Goal: Information Seeking & Learning: Learn about a topic

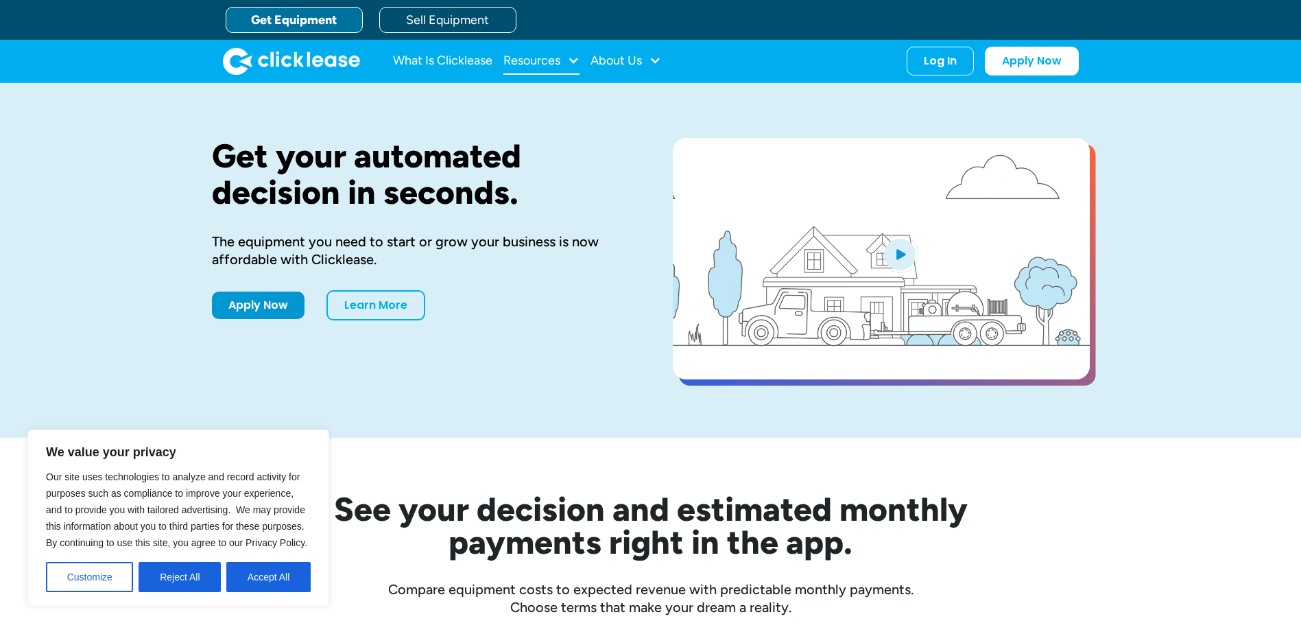
click at [532, 60] on div "Resources" at bounding box center [531, 60] width 57 height 0
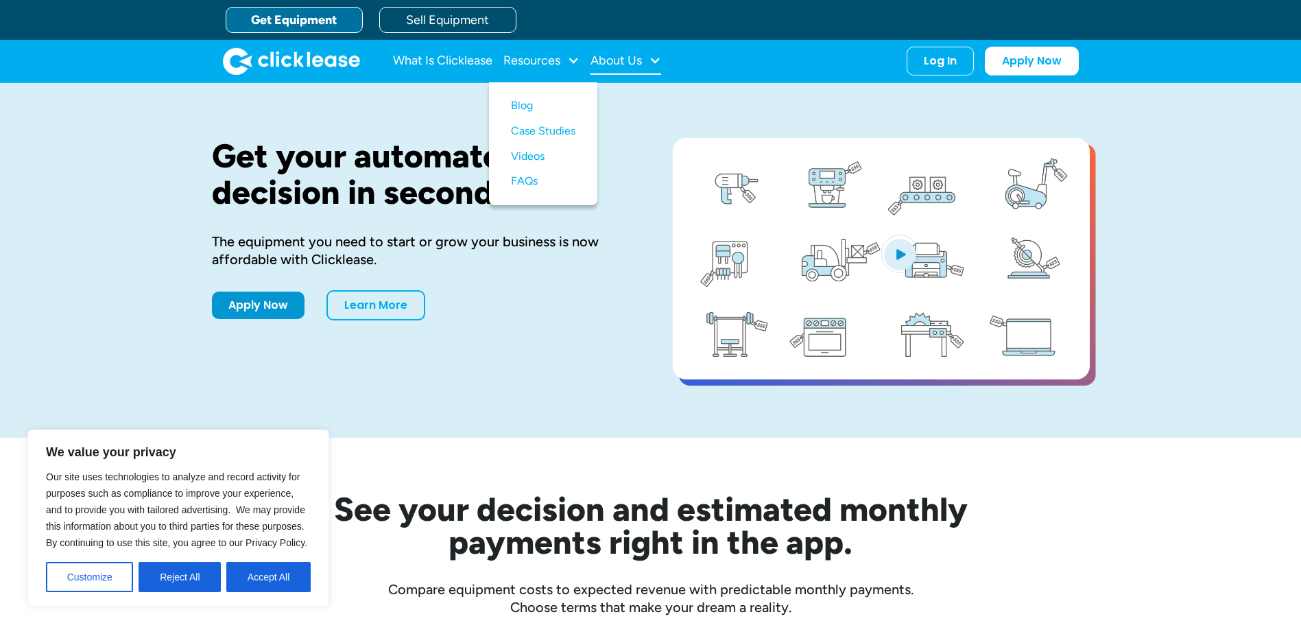
click at [608, 60] on div "About Us" at bounding box center [615, 60] width 51 height 0
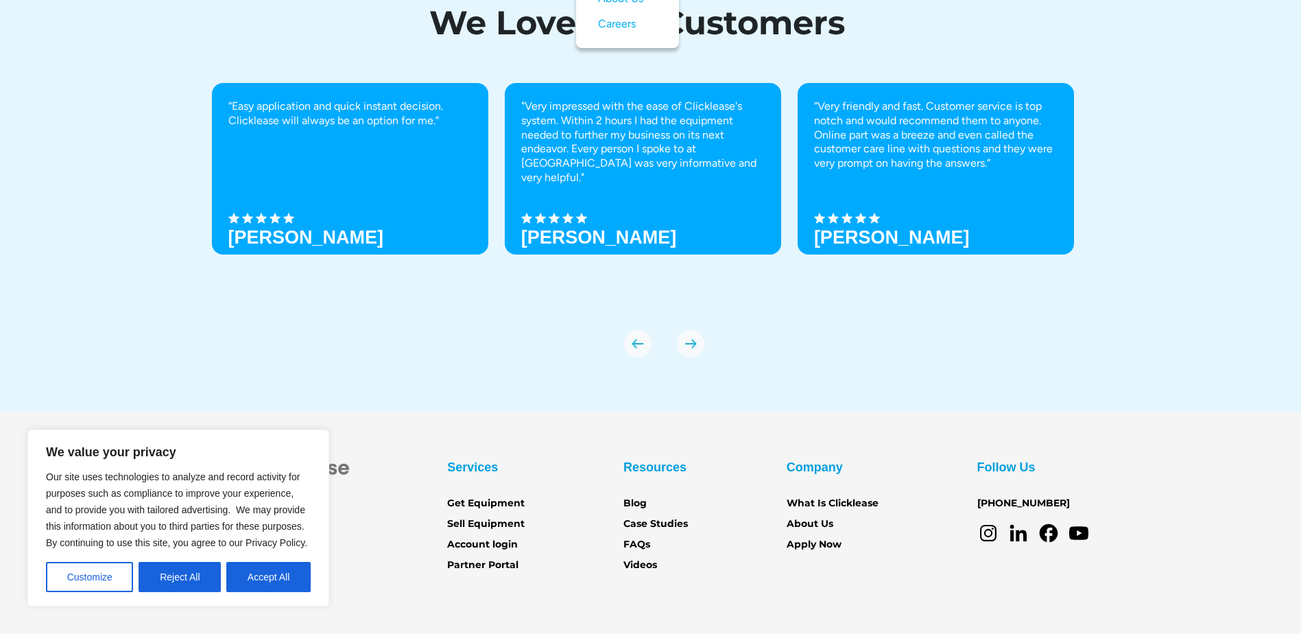
scroll to position [4829, 0]
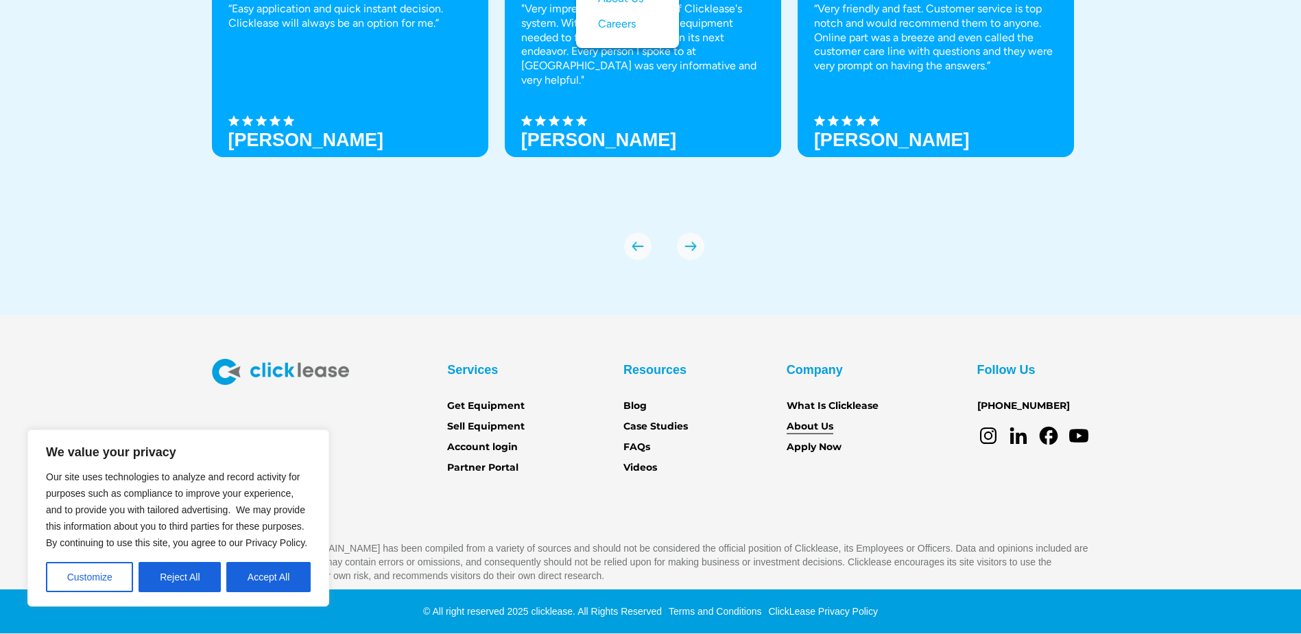
click at [805, 431] on link "About Us" at bounding box center [810, 426] width 47 height 15
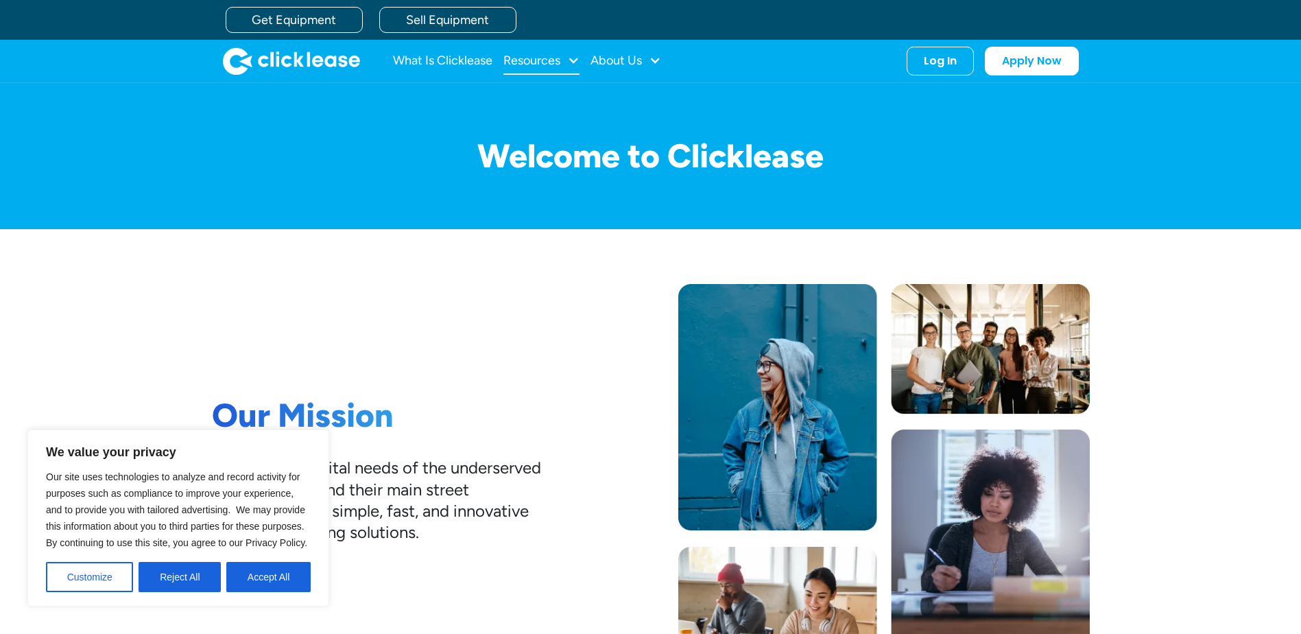
click at [532, 60] on div "Resources" at bounding box center [531, 60] width 57 height 0
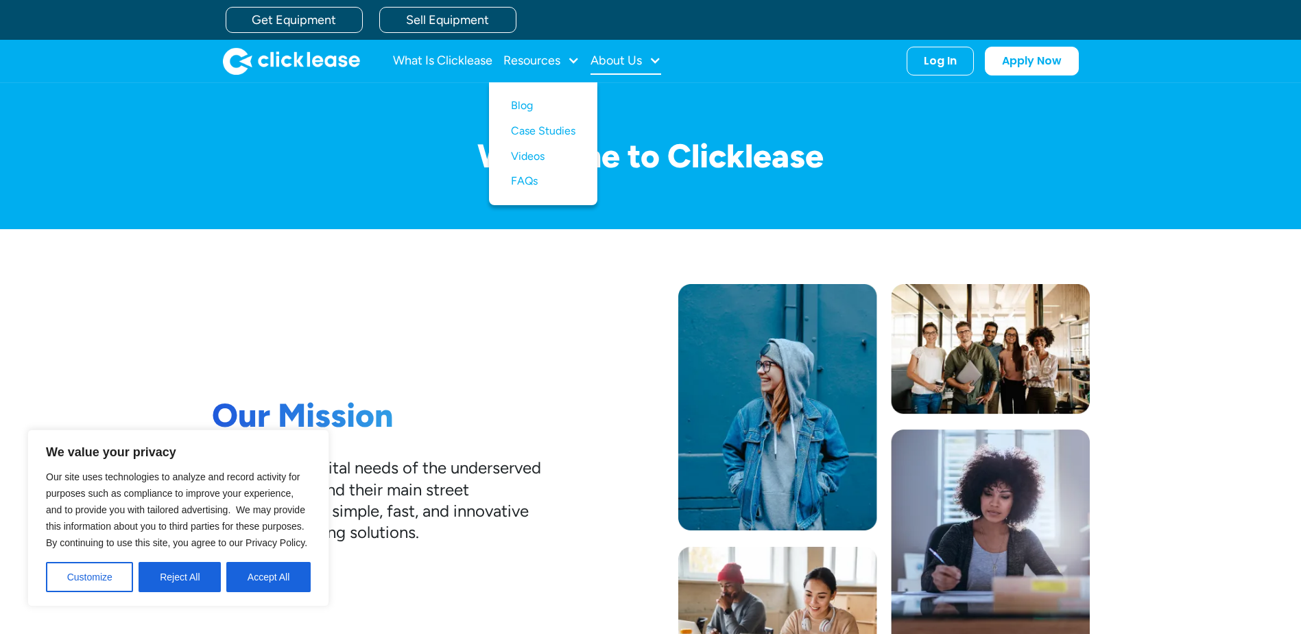
click at [601, 60] on div "About Us" at bounding box center [615, 60] width 51 height 0
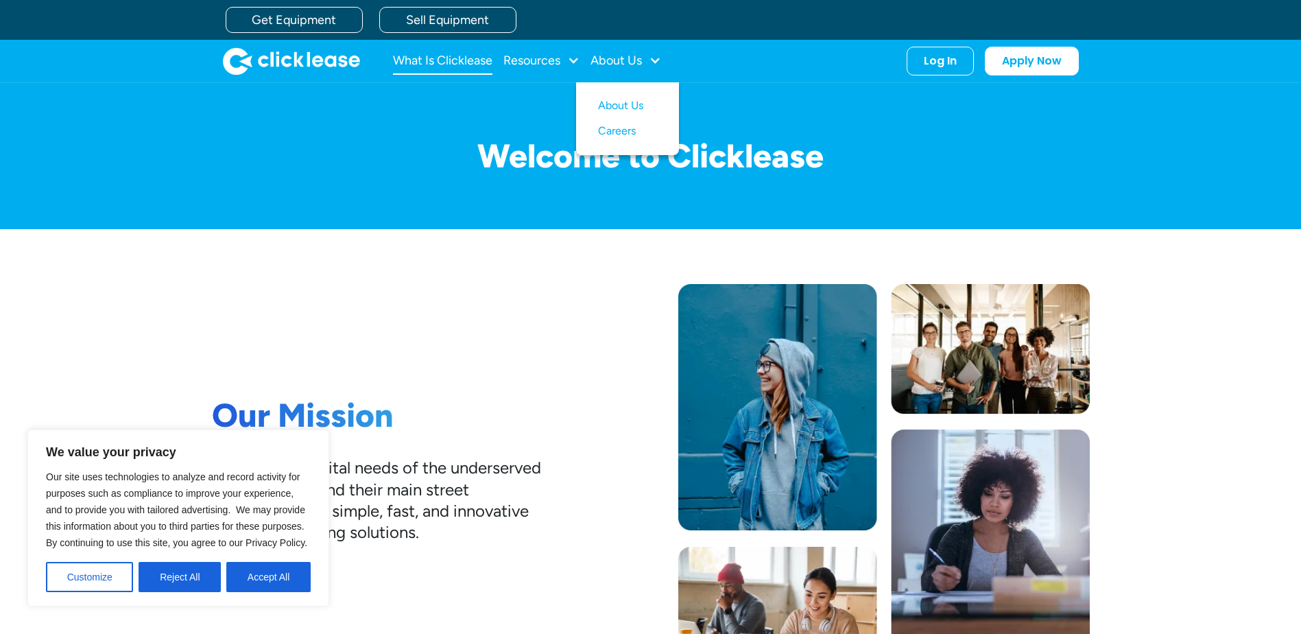
click at [459, 63] on link "What Is Clicklease" at bounding box center [442, 60] width 99 height 27
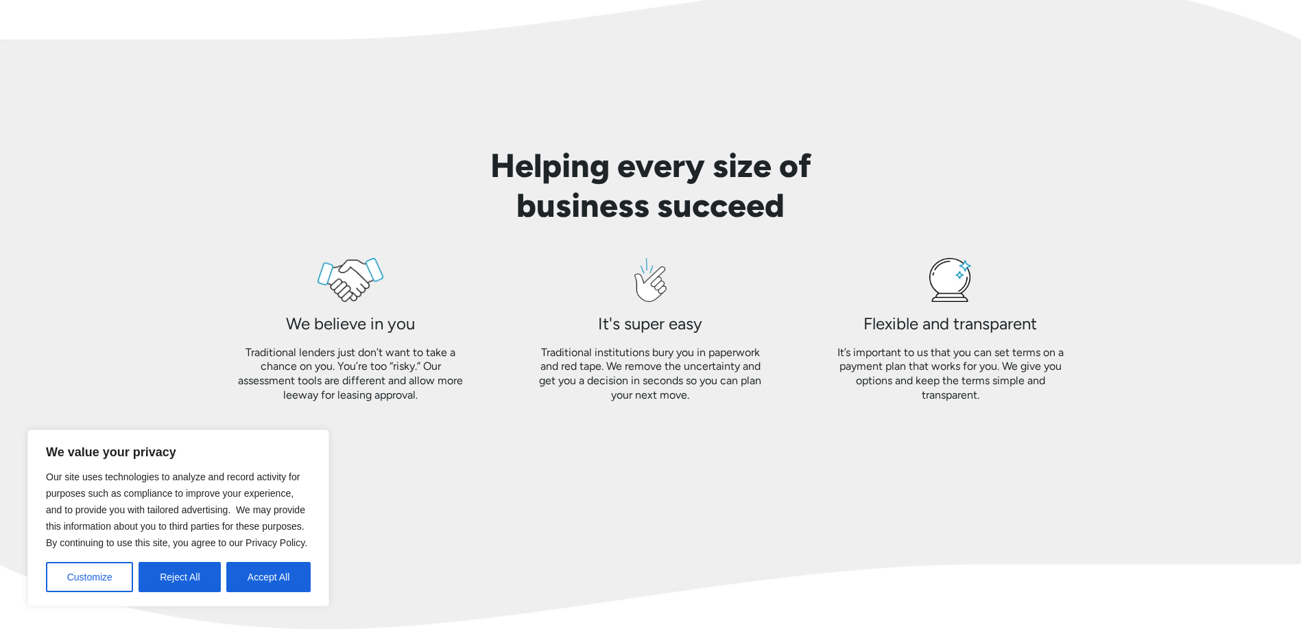
scroll to position [1440, 0]
